Goal: Check status: Check status

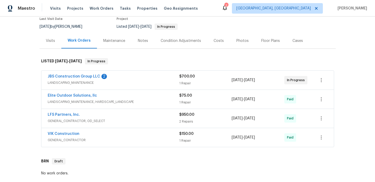
scroll to position [40, 0]
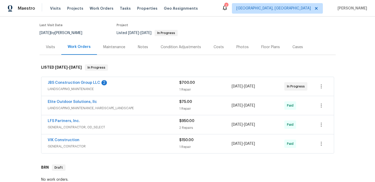
click at [134, 88] on span "LANDSCAPING_MAINTENANCE" at bounding box center [114, 89] width 132 height 5
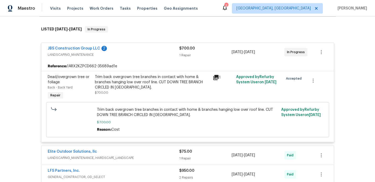
scroll to position [76, 0]
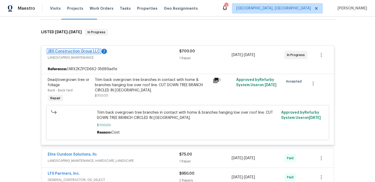
click at [82, 51] on link "JBS Construction Group LLC" at bounding box center [74, 52] width 52 height 4
